Goal: Check status

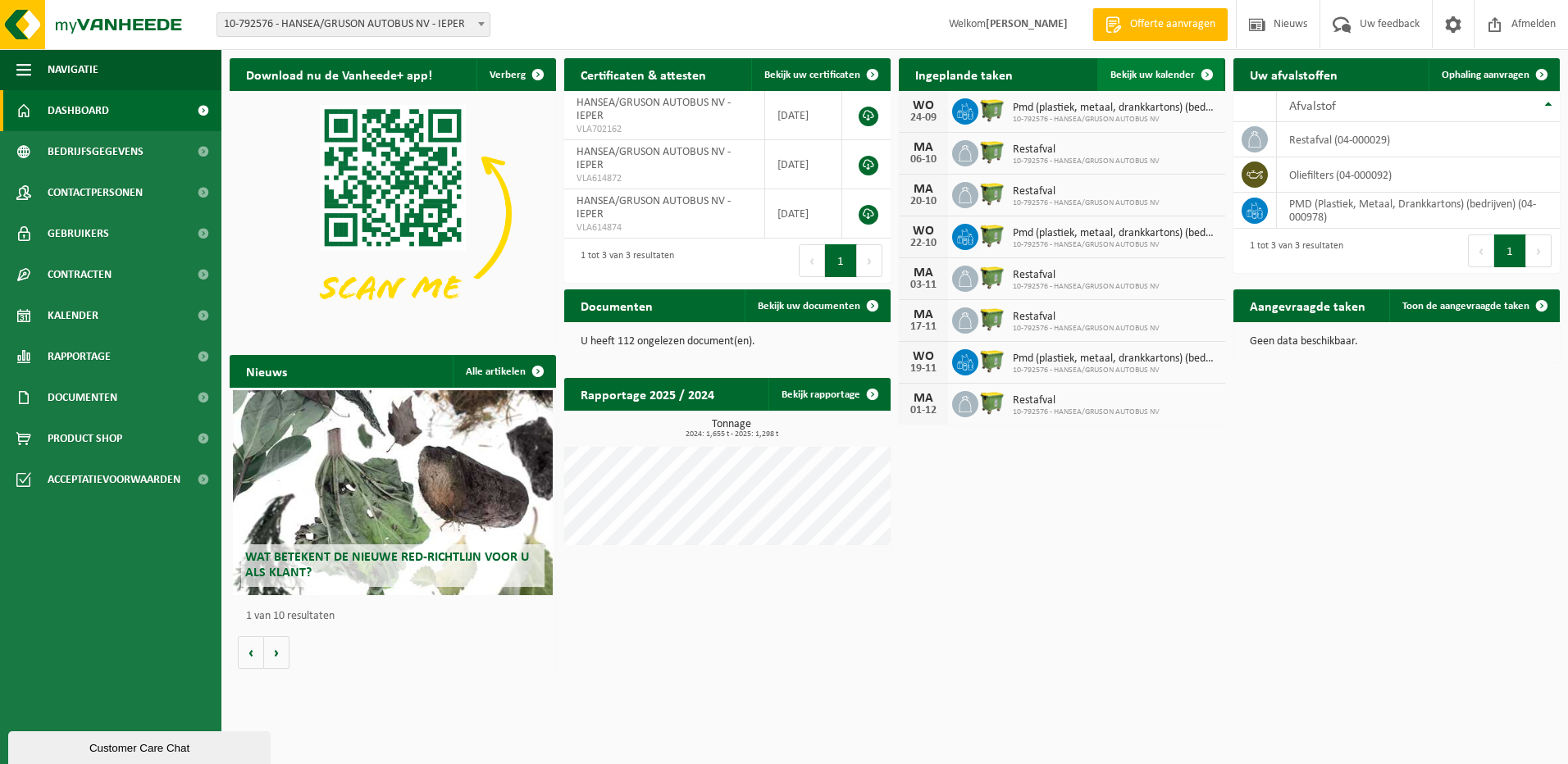
click at [1154, 72] on span "Bekijk uw kalender" at bounding box center [1153, 75] width 85 height 10
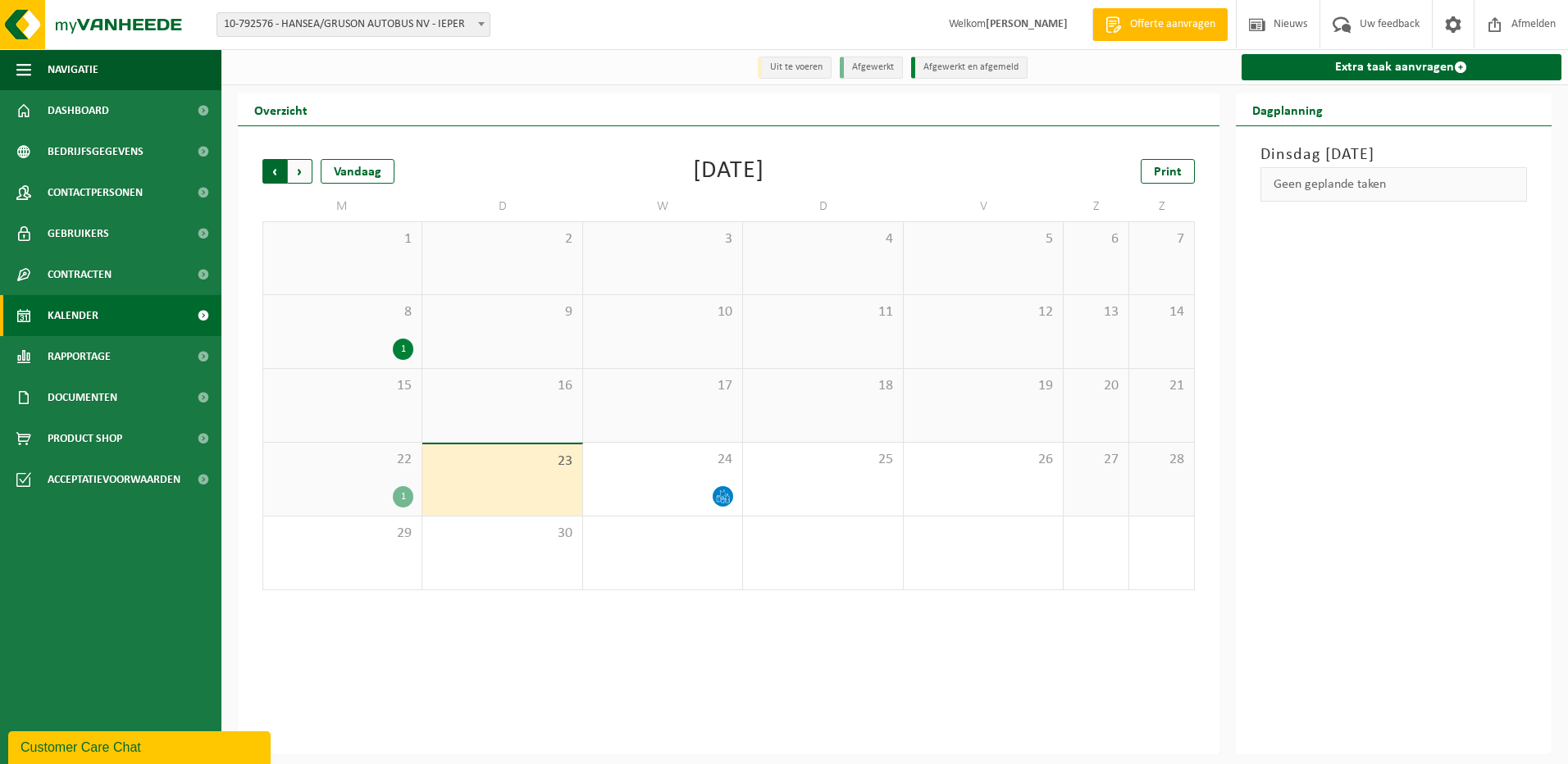
click at [297, 172] on span "Volgende" at bounding box center [300, 171] width 24 height 24
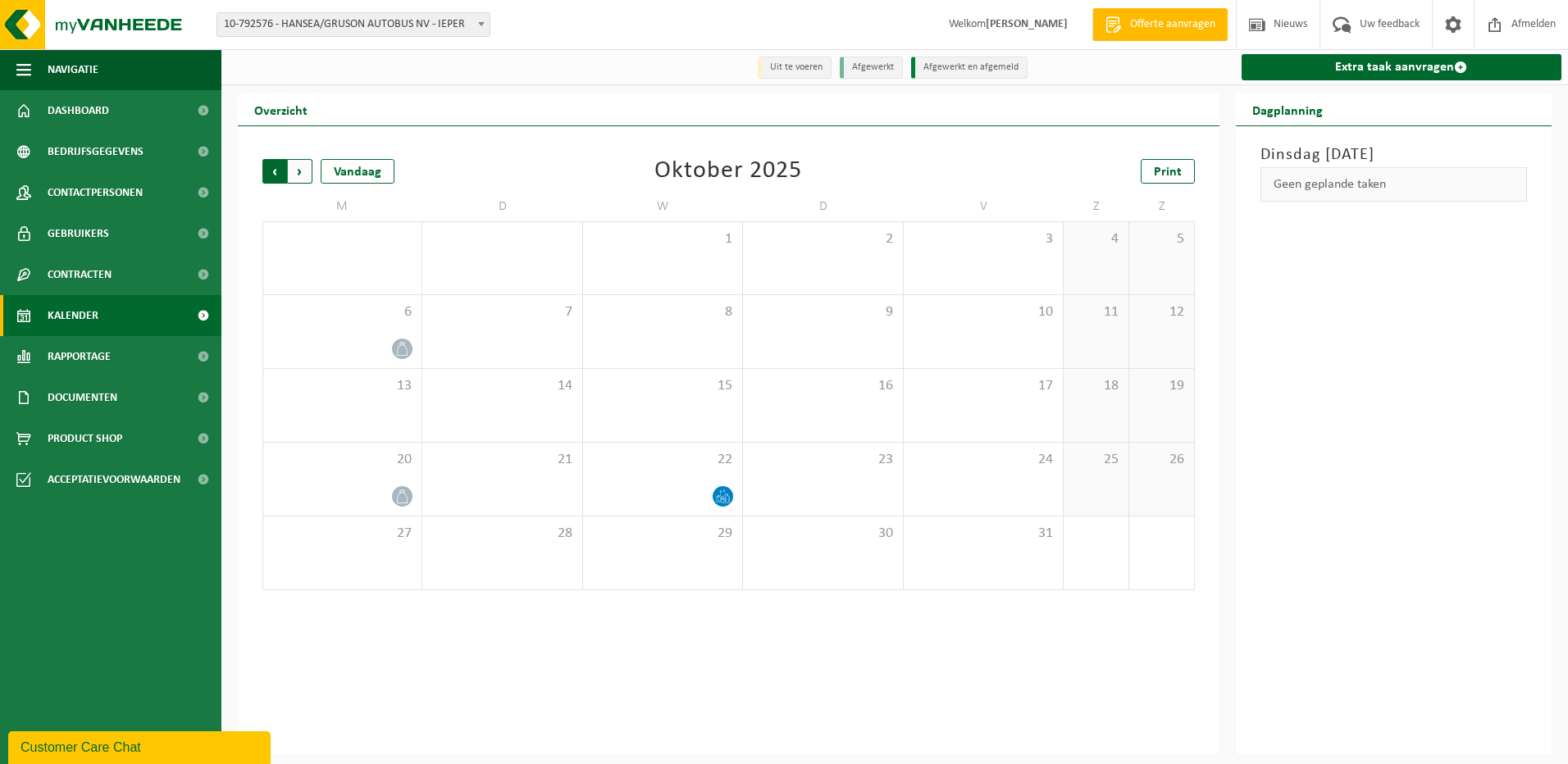
click at [299, 171] on span "Volgende" at bounding box center [300, 171] width 24 height 24
click at [297, 171] on span "Volgende" at bounding box center [300, 171] width 24 height 24
